Goal: Information Seeking & Learning: Understand process/instructions

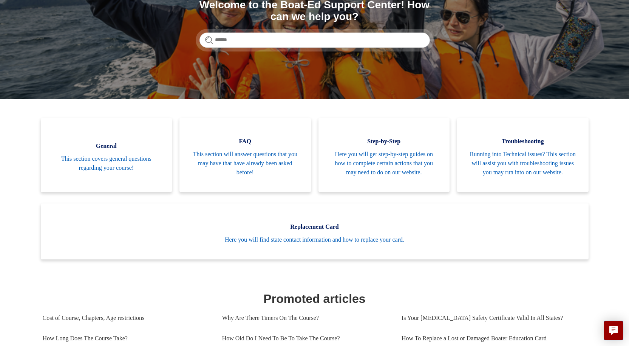
scroll to position [113, 0]
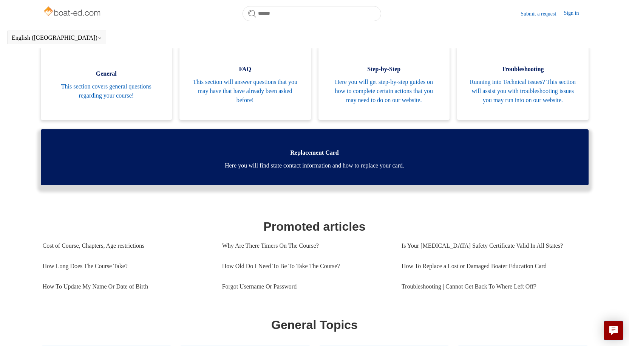
click at [398, 170] on span "Here you will find state contact information and how to replace your card." at bounding box center [314, 165] width 525 height 9
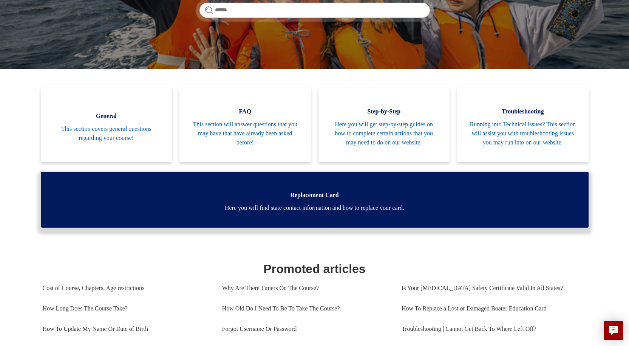
scroll to position [151, 0]
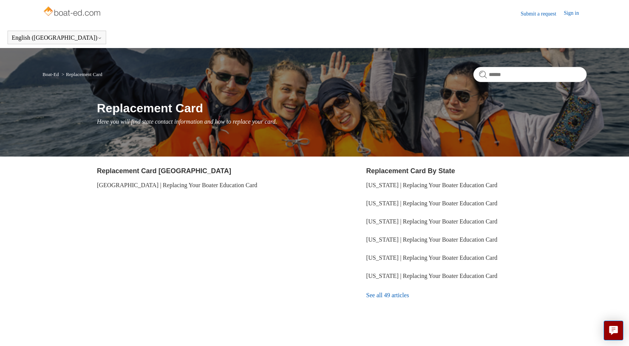
click at [406, 295] on link "See all 49 articles" at bounding box center [476, 295] width 220 height 20
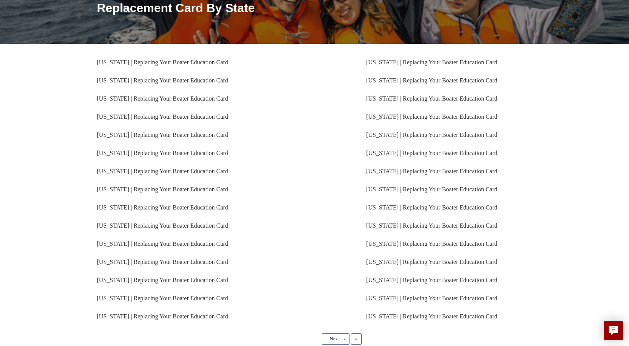
scroll to position [113, 0]
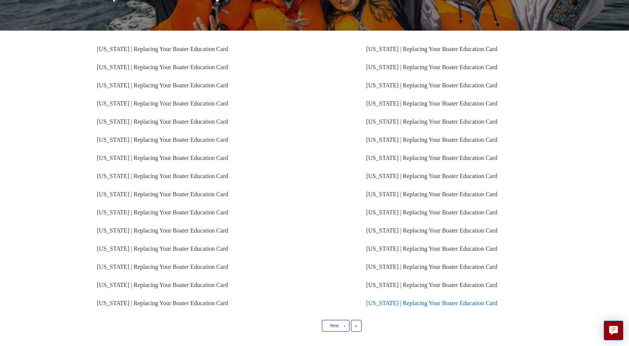
click at [474, 301] on link "[US_STATE] | Replacing Your Boater Education Card" at bounding box center [431, 303] width 131 height 6
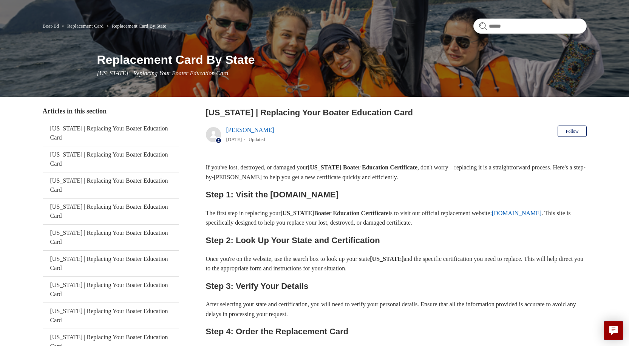
scroll to position [20, 0]
